Goal: Task Accomplishment & Management: Use online tool/utility

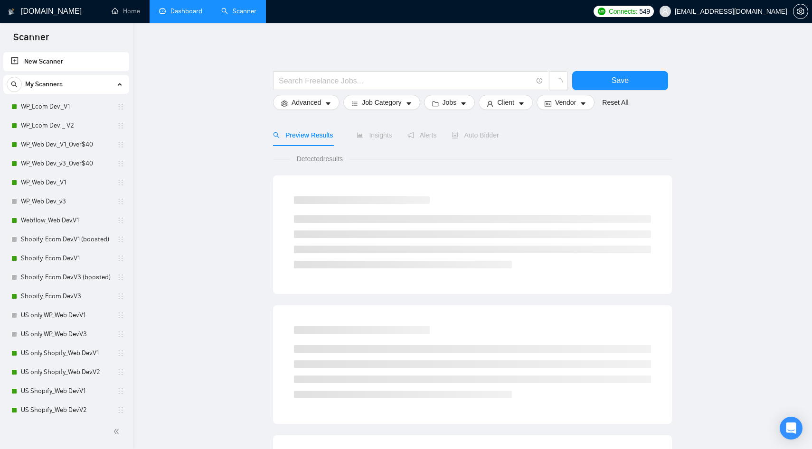
click at [161, 15] on link "Dashboard" at bounding box center [180, 11] width 43 height 8
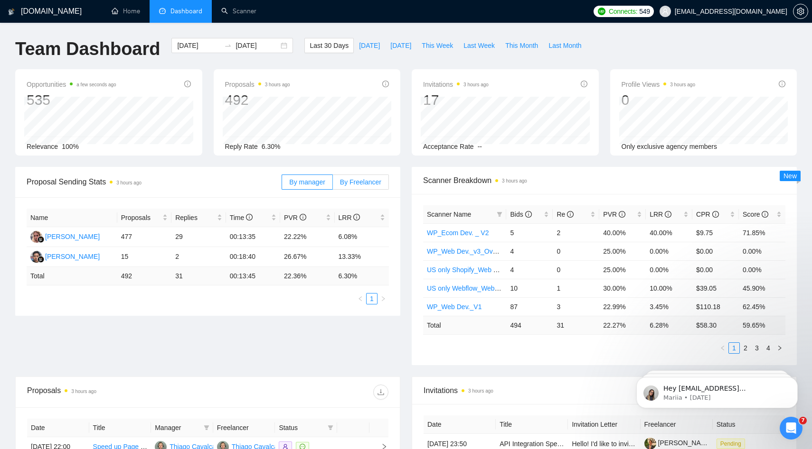
click at [352, 181] on span "By Freelancer" at bounding box center [360, 182] width 41 height 8
click at [333, 185] on input "By Freelancer" at bounding box center [333, 185] width 0 height 0
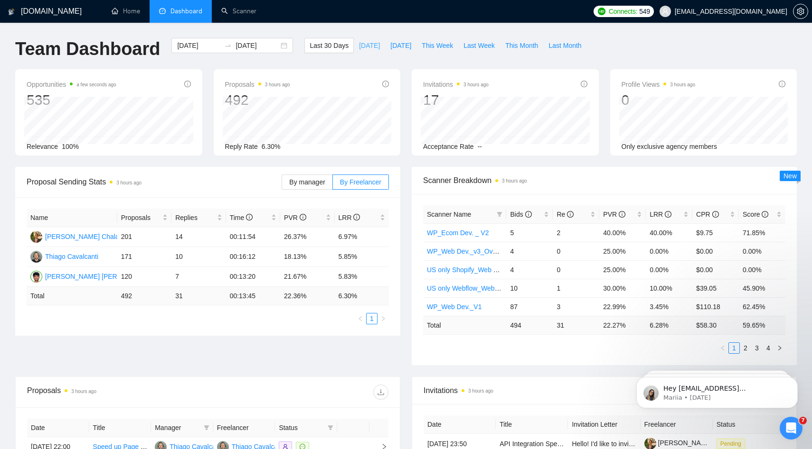
click at [363, 42] on span "[DATE]" at bounding box center [369, 45] width 21 height 10
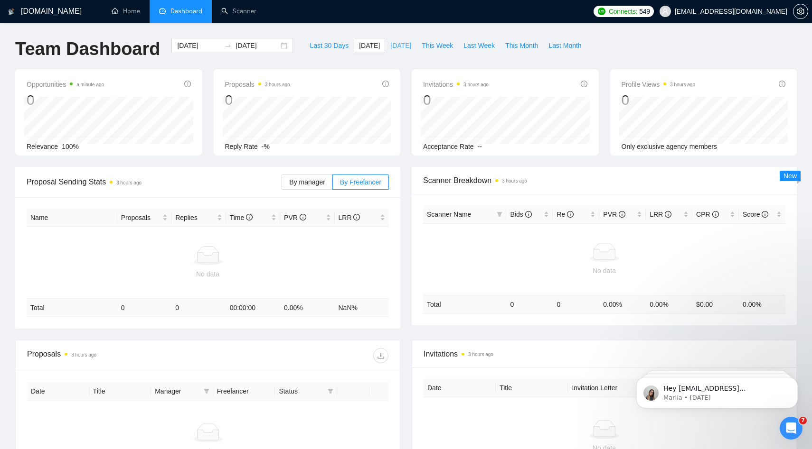
click at [385, 42] on button "[DATE]" at bounding box center [400, 45] width 31 height 15
type input "[DATE]"
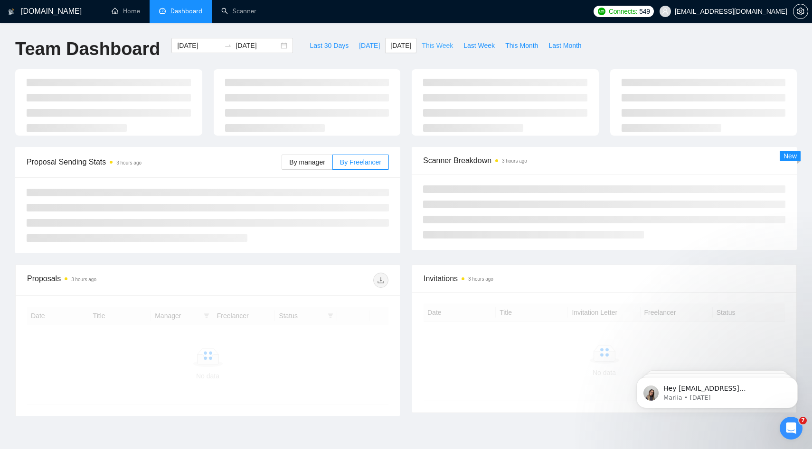
click at [428, 39] on button "This Week" at bounding box center [437, 45] width 42 height 15
type input "[DATE]"
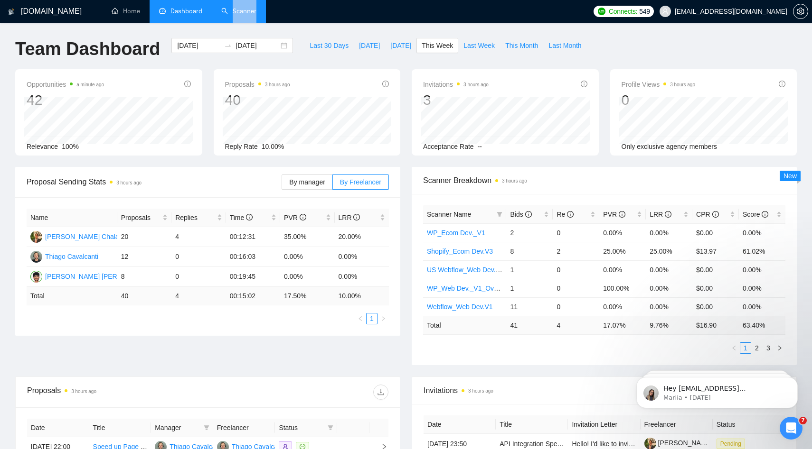
click at [251, 21] on li "Scanner" at bounding box center [239, 11] width 54 height 23
click at [251, 15] on link "Scanner" at bounding box center [238, 11] width 35 height 8
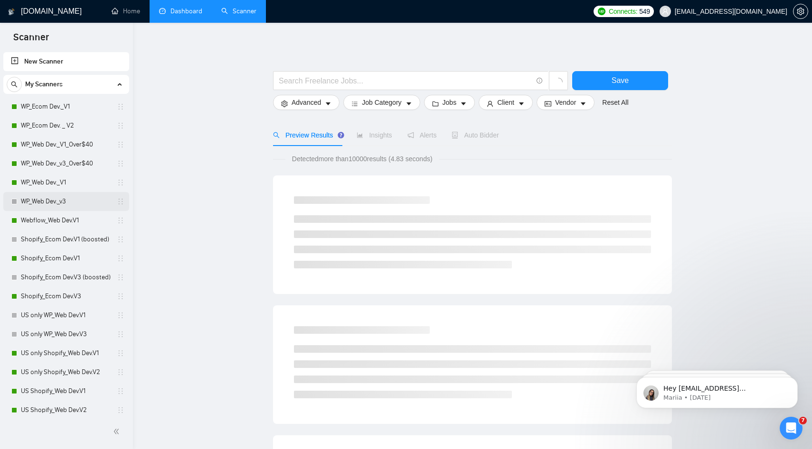
click at [66, 209] on link "WP_Web Dev._v3" at bounding box center [66, 201] width 90 height 19
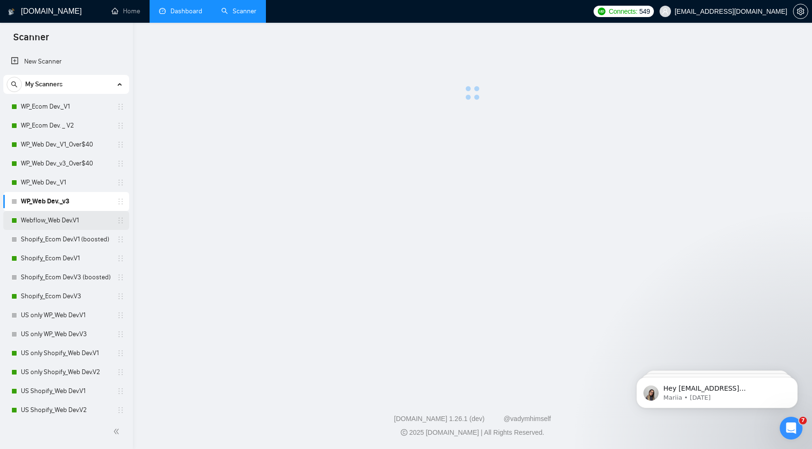
click at [66, 221] on link "Webflow_Web Dev.V1" at bounding box center [66, 220] width 90 height 19
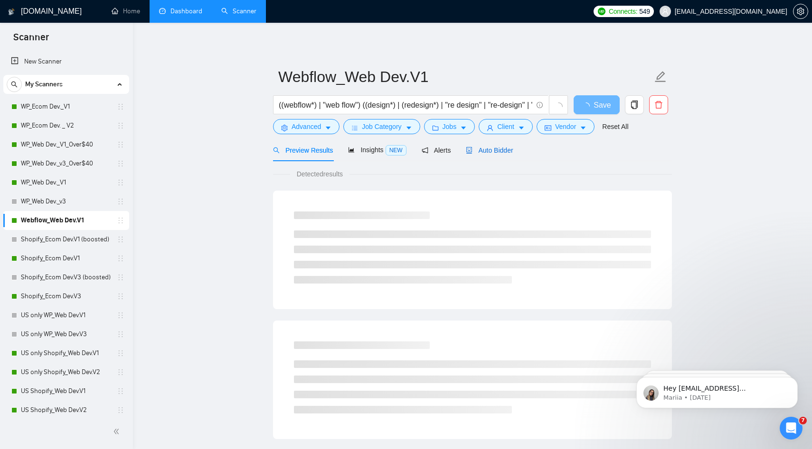
click at [513, 149] on span "Auto Bidder" at bounding box center [489, 151] width 47 height 8
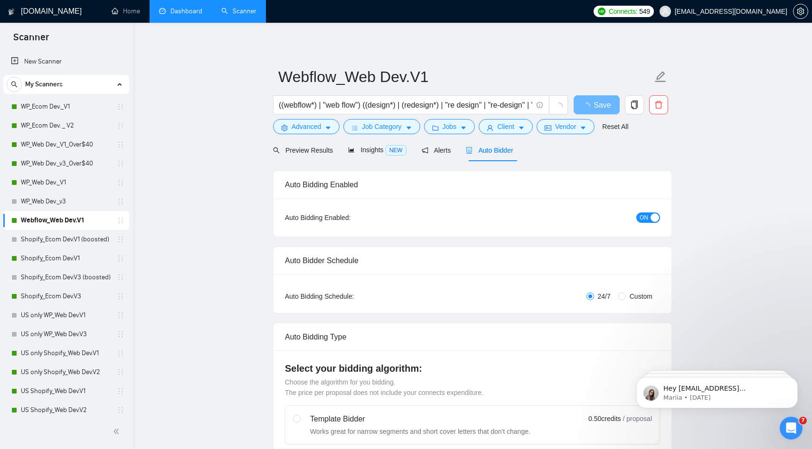
radio input "false"
radio input "true"
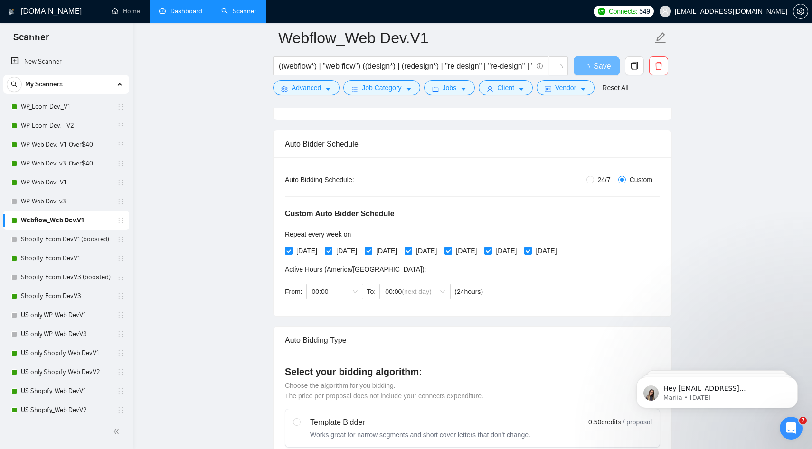
scroll to position [37, 0]
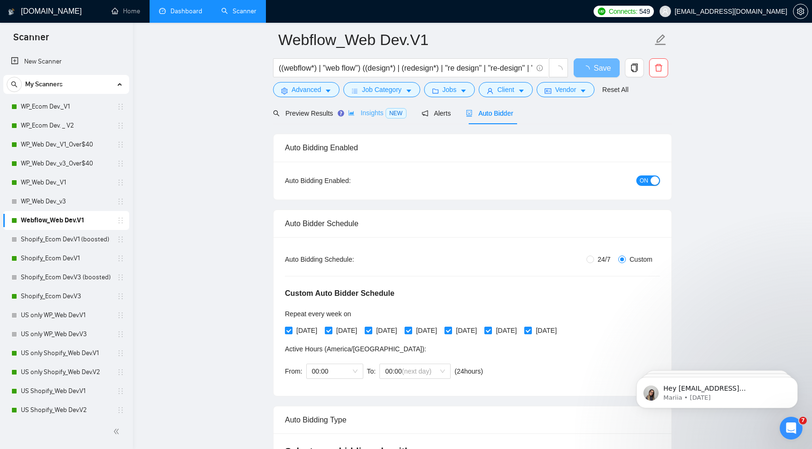
click at [381, 104] on div "Insights NEW" at bounding box center [377, 113] width 58 height 22
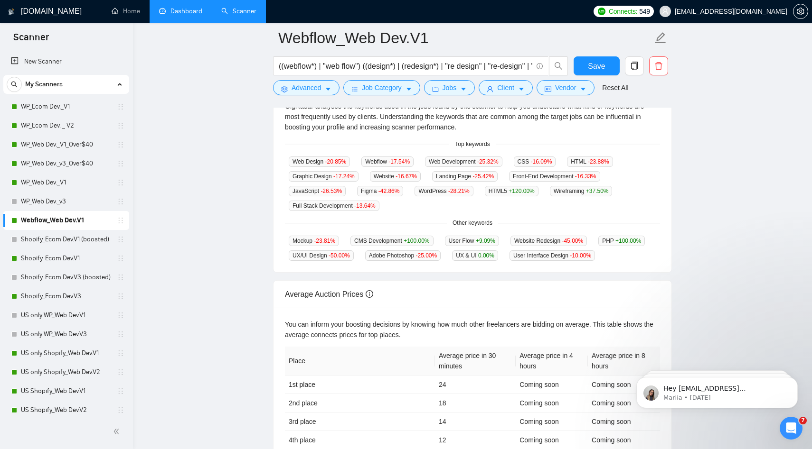
scroll to position [214, 0]
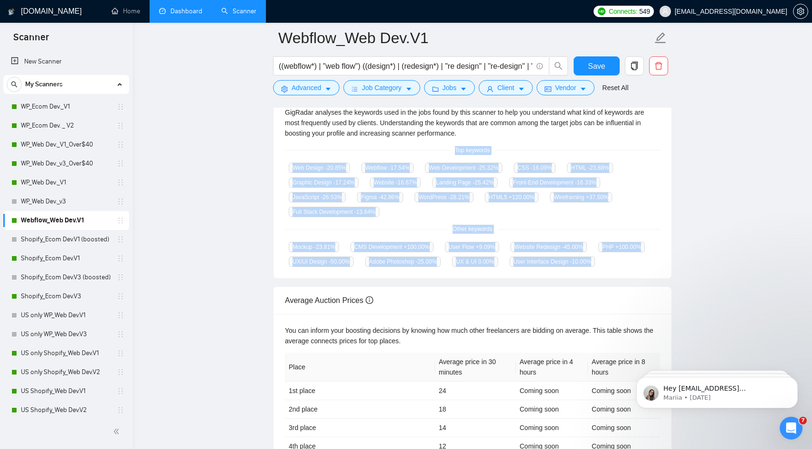
drag, startPoint x: 382, startPoint y: 276, endPoint x: 304, endPoint y: 149, distance: 148.9
click at [304, 149] on div "GigRadar analyses the keywords used in the jobs found by this scanner to help y…" at bounding box center [472, 187] width 398 height 183
copy div "Top keywords Web Design -20.85 % Webflow -17.54 % Web Development -25.32 % CSS …"
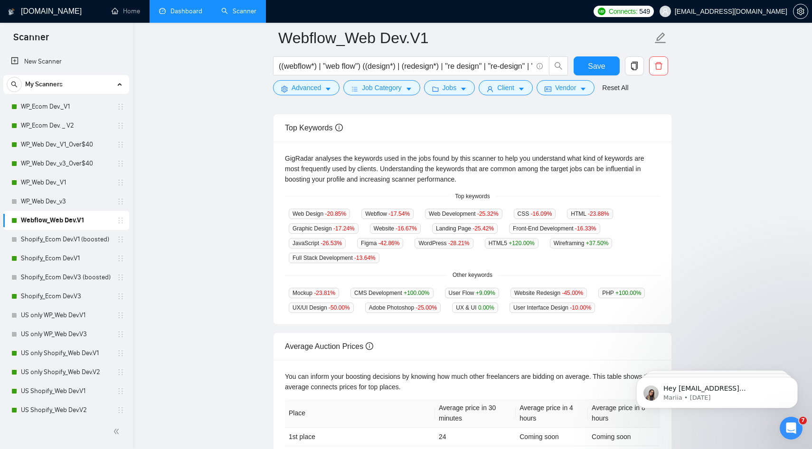
click at [251, 256] on main "Webflow_Web Dev.V1 ((webflow*) | "web flow") ((design*) | (redesign*) | "re des…" at bounding box center [472, 192] width 648 height 644
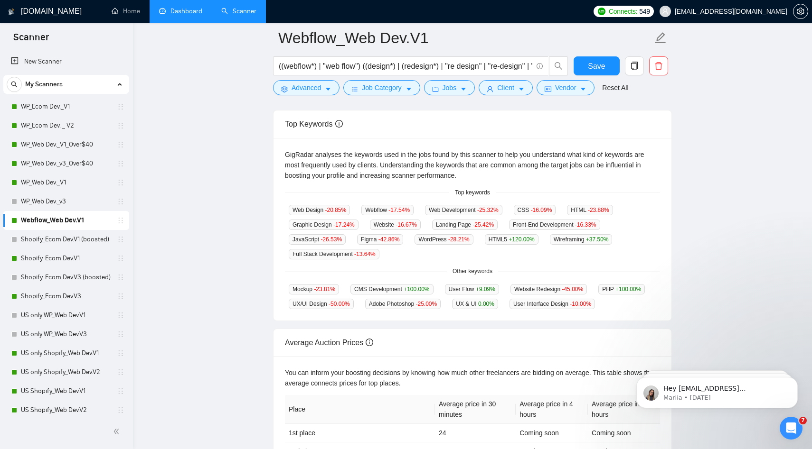
scroll to position [170, 0]
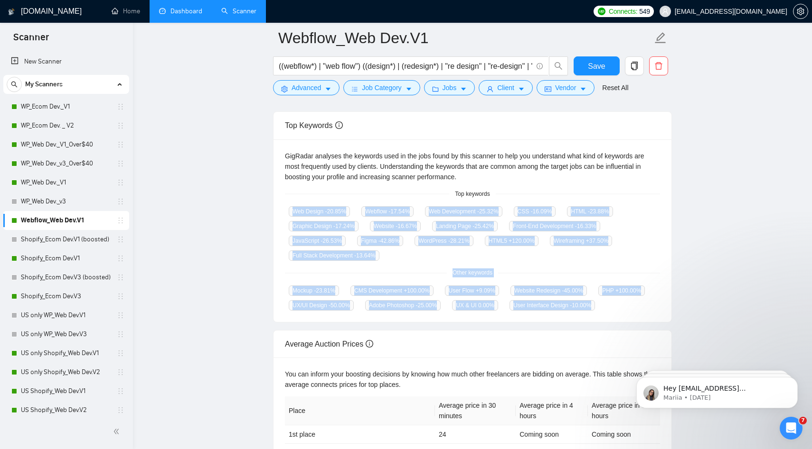
copy div "Web Design -20.85 % Webflow -17.54 % Web Development -25.32 % CSS -16.09 % HTML…"
drag, startPoint x: 288, startPoint y: 209, endPoint x: 381, endPoint y: 313, distance: 139.8
click at [382, 314] on div "GigRadar analyses the keywords used in the jobs found by this scanner to help y…" at bounding box center [472, 231] width 398 height 183
